Goal: Information Seeking & Learning: Learn about a topic

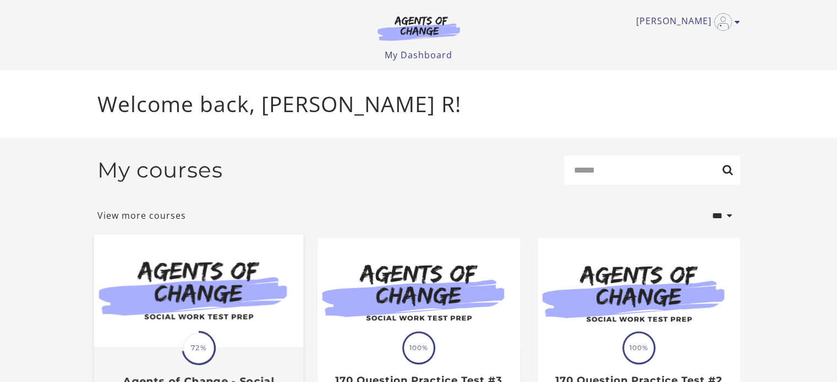
click at [217, 302] on img at bounding box center [198, 291] width 209 height 113
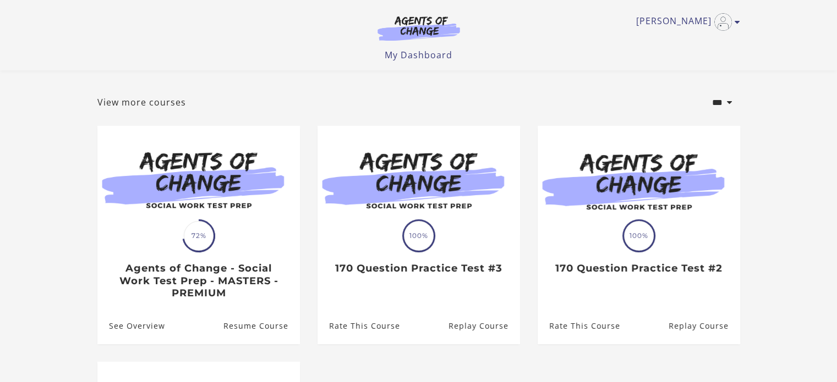
scroll to position [28, 0]
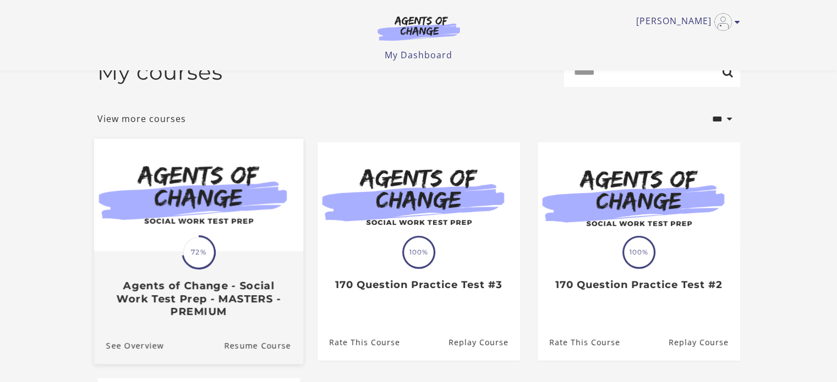
click at [211, 238] on div "Translation missing: en.liquid.partials.dashboard_course_card.progress_descript…" at bounding box center [199, 252] width 34 height 34
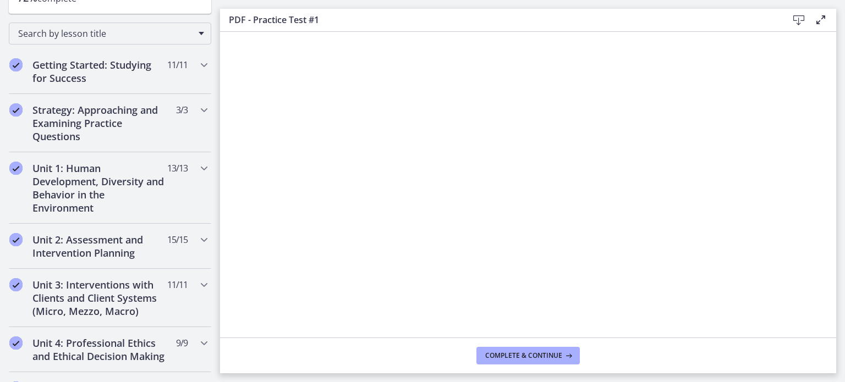
scroll to position [163, 0]
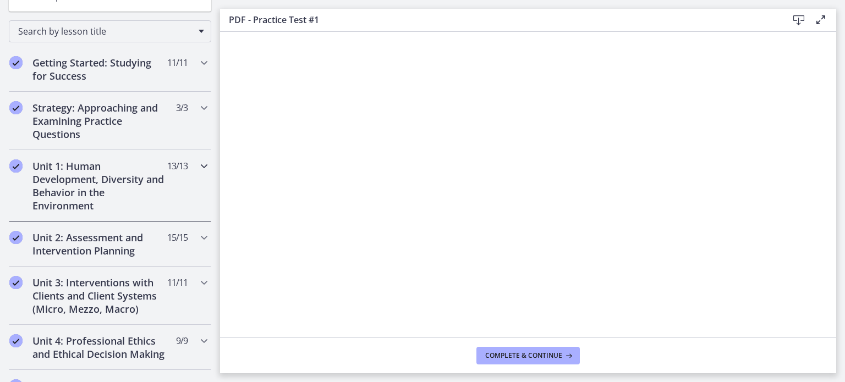
click at [51, 184] on h2 "Unit 1: Human Development, Diversity and Behavior in the Environment" at bounding box center [99, 186] width 134 height 53
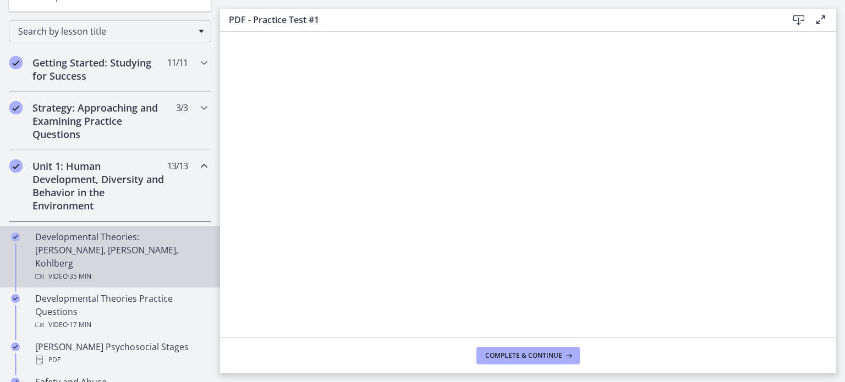
click at [90, 244] on div "Developmental Theories: [PERSON_NAME], [PERSON_NAME], Kohlberg Video · 35 min" at bounding box center [121, 257] width 172 height 53
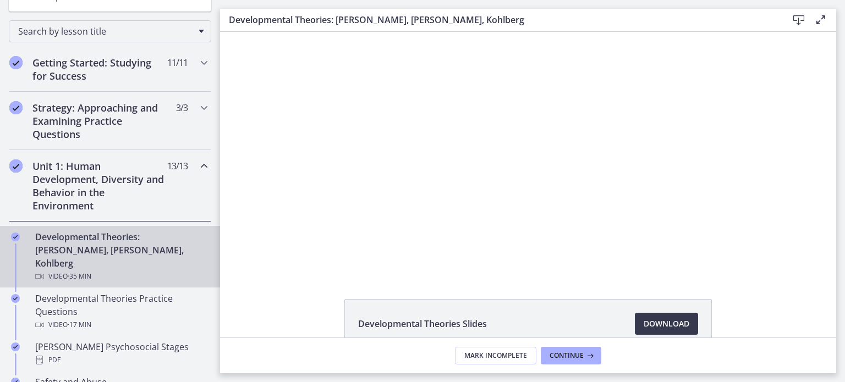
click at [90, 244] on div "Developmental Theories: [PERSON_NAME], [PERSON_NAME], Kohlberg Video · 35 min" at bounding box center [121, 257] width 172 height 53
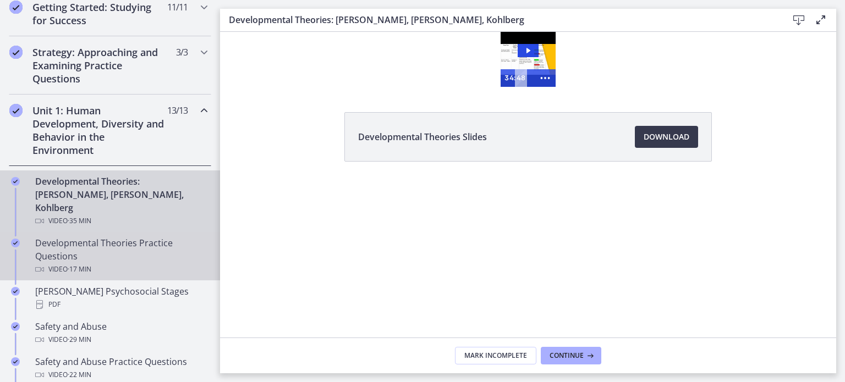
scroll to position [218, 0]
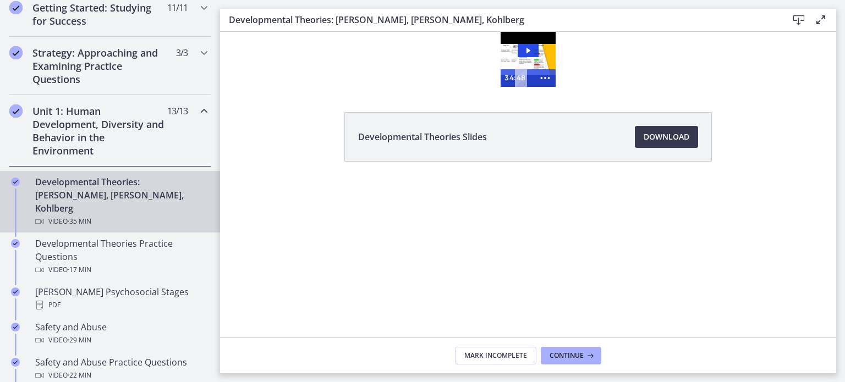
click at [139, 193] on div "Developmental Theories: [PERSON_NAME], [PERSON_NAME], Kohlberg Video · 35 min" at bounding box center [121, 202] width 172 height 53
click at [528, 48] on icon "Play Video: crt89dfaoh5c72tgt07g.mp4" at bounding box center [528, 50] width 21 height 13
click at [545, 78] on circle "Show more buttons" at bounding box center [545, 78] width 3 height 3
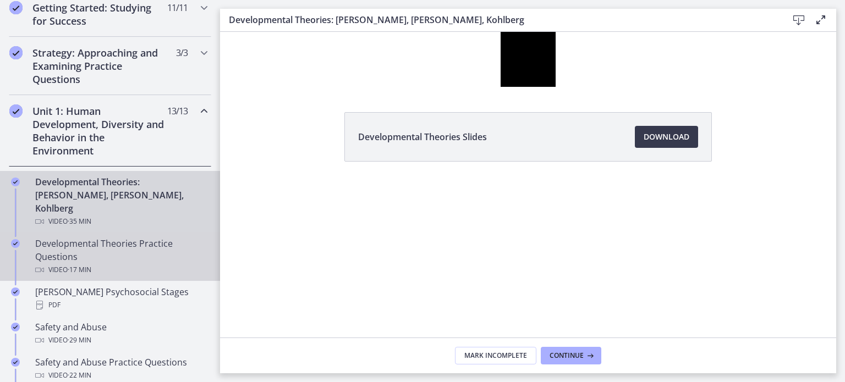
click at [78, 240] on div "Developmental Theories Practice Questions Video · 17 min" at bounding box center [121, 257] width 172 height 40
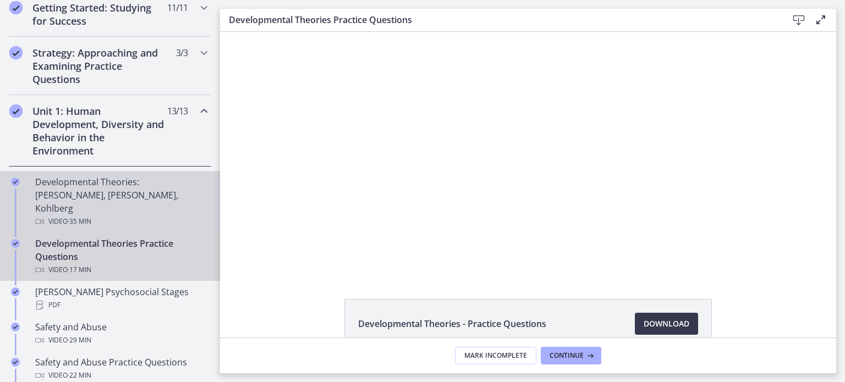
click at [61, 188] on div "Developmental Theories: [PERSON_NAME], [PERSON_NAME], Kohlberg Video · 35 min" at bounding box center [121, 202] width 172 height 53
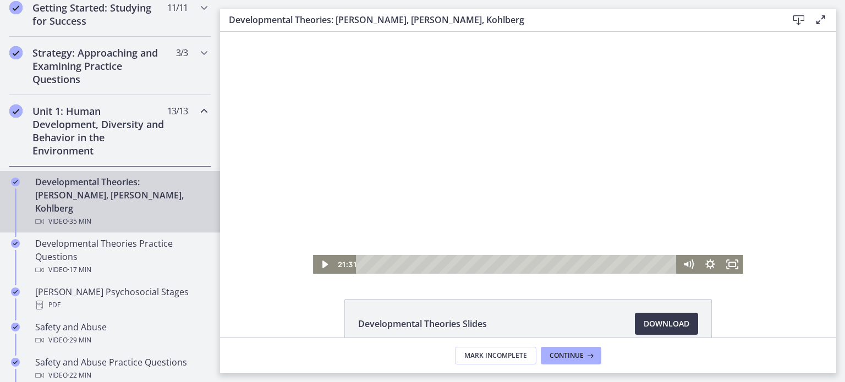
click at [499, 139] on div at bounding box center [528, 153] width 430 height 242
click at [478, 118] on div at bounding box center [528, 153] width 430 height 242
